Goal: Information Seeking & Learning: Learn about a topic

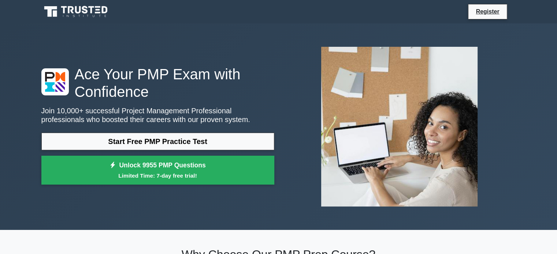
click at [170, 139] on link "Start Free PMP Practice Test" at bounding box center [157, 142] width 233 height 18
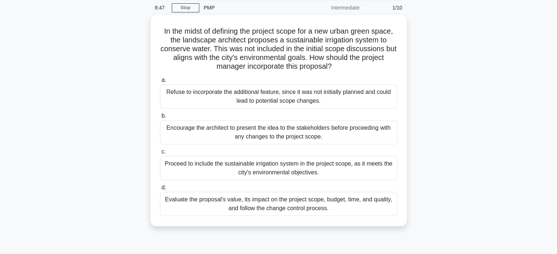
scroll to position [29, 0]
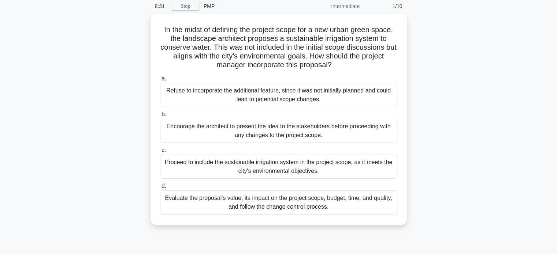
click at [351, 205] on div "Evaluate the proposal's value, its impact on the project scope, budget, time, a…" at bounding box center [278, 203] width 237 height 24
click at [160, 189] on input "d. Evaluate the proposal's value, its impact on the project scope, budget, time…" at bounding box center [160, 186] width 0 height 5
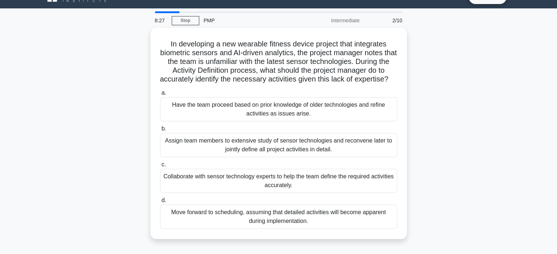
scroll to position [15, 0]
